Goal: Transaction & Acquisition: Purchase product/service

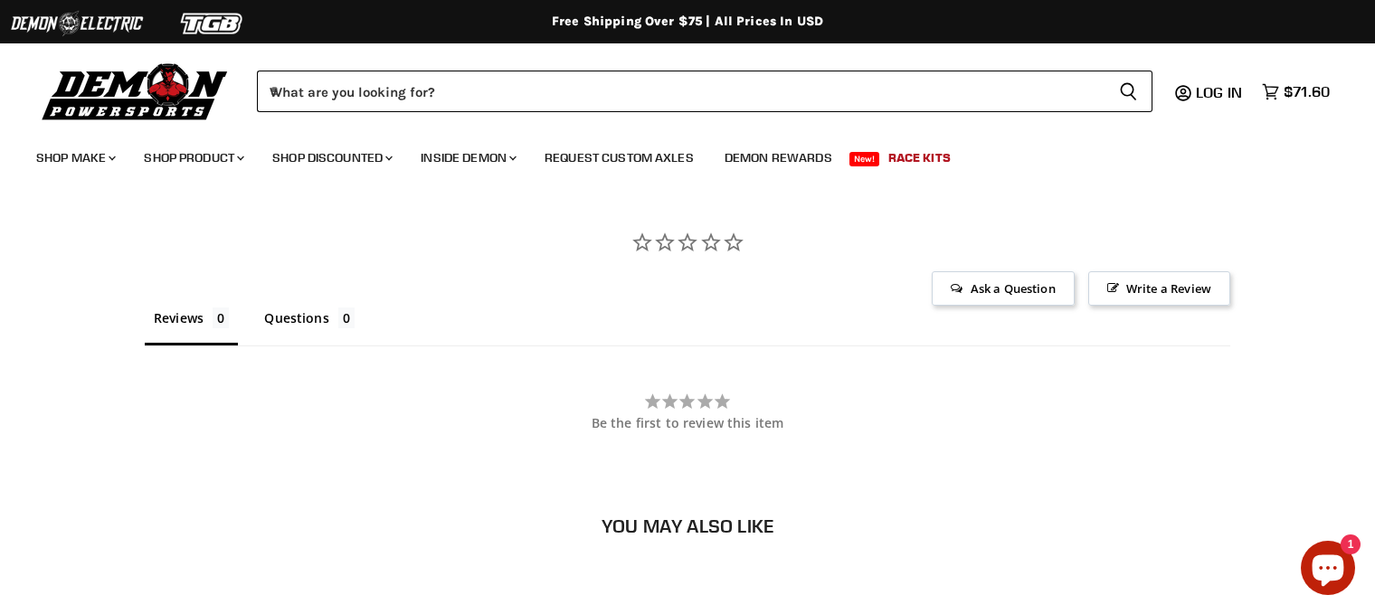
scroll to position [1253, 0]
